Goal: Transaction & Acquisition: Purchase product/service

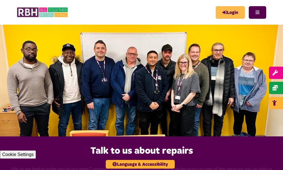
drag, startPoint x: 0, startPoint y: 0, endPoint x: 225, endPoint y: 12, distance: 225.3
click at [225, 12] on link "Login" at bounding box center [230, 12] width 29 height 13
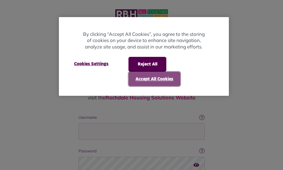
click at [145, 78] on button "Accept All Cookies" at bounding box center [154, 79] width 52 height 15
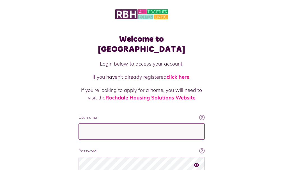
click at [79, 123] on input "Username" at bounding box center [142, 131] width 126 height 17
type input "**********"
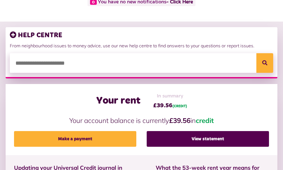
scroll to position [84, 0]
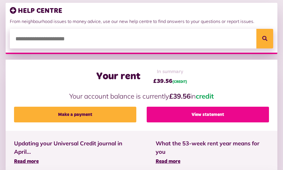
click at [206, 123] on link "View statement" at bounding box center [208, 115] width 122 height 16
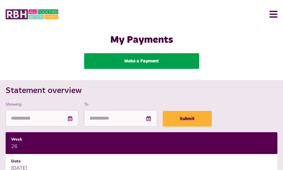
click at [146, 67] on link "Make a Payment" at bounding box center [141, 61] width 115 height 16
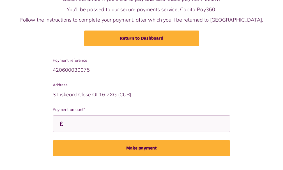
scroll to position [59, 0]
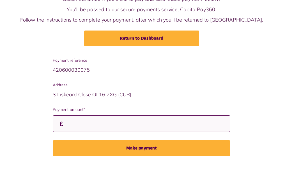
click at [119, 123] on input "Payment amount*" at bounding box center [142, 124] width 178 height 17
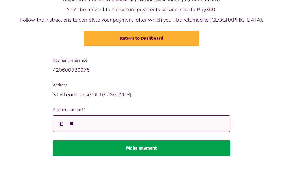
type input "**"
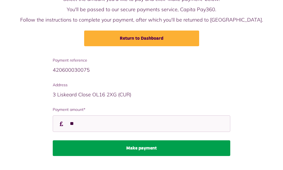
click at [138, 148] on button "Make payment" at bounding box center [142, 149] width 178 height 16
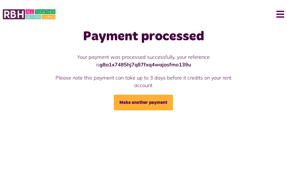
click at [284, 14] on div "Menu" at bounding box center [143, 14] width 287 height 17
click at [280, 13] on button "Menu" at bounding box center [278, 14] width 12 height 17
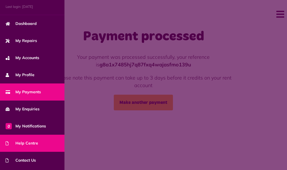
scroll to position [52, 0]
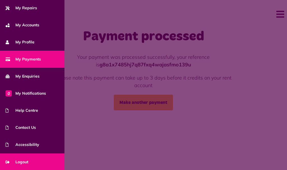
click at [27, 161] on span "Logout" at bounding box center [17, 162] width 23 height 6
